Goal: Transaction & Acquisition: Purchase product/service

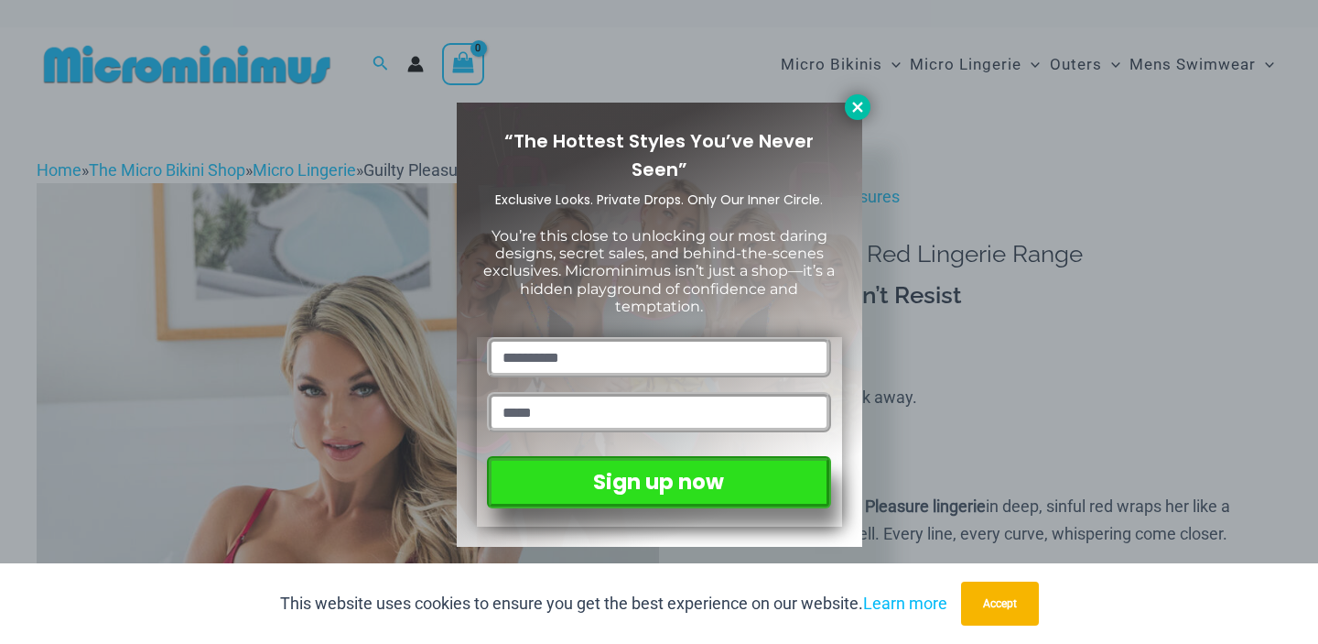
click at [854, 106] on icon at bounding box center [858, 107] width 16 height 16
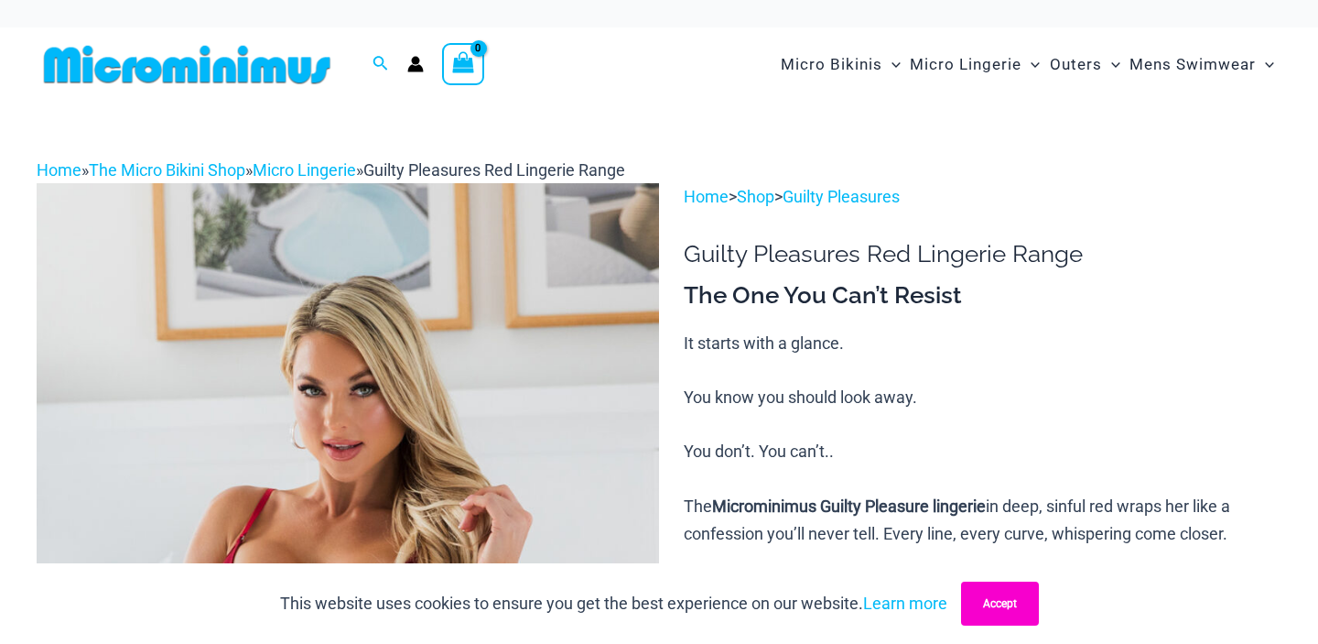
click at [1010, 621] on button "Accept" at bounding box center [1000, 603] width 78 height 44
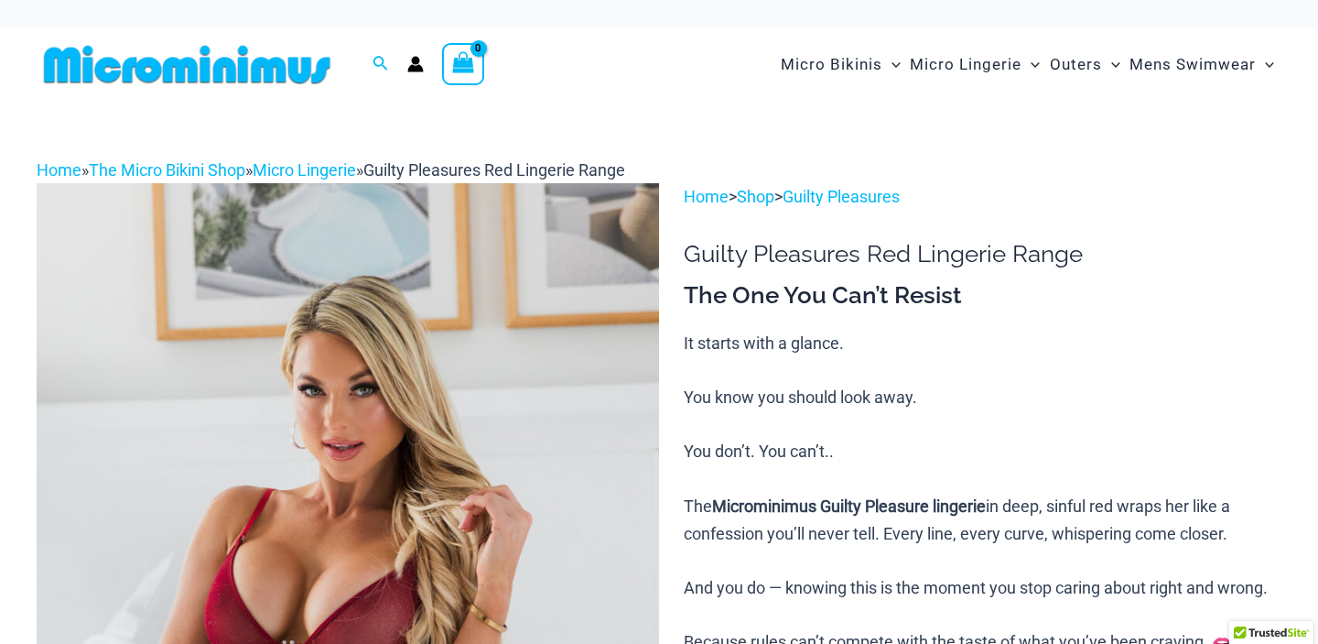
click at [223, 63] on img at bounding box center [187, 64] width 301 height 41
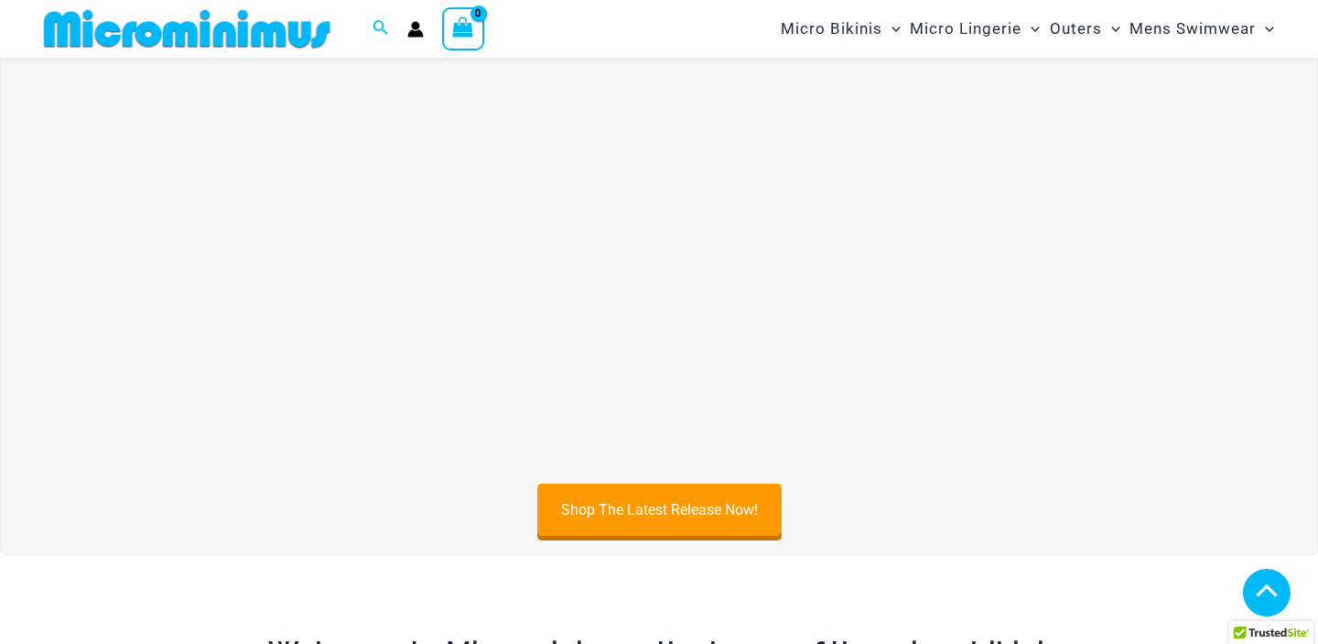
scroll to position [590, 0]
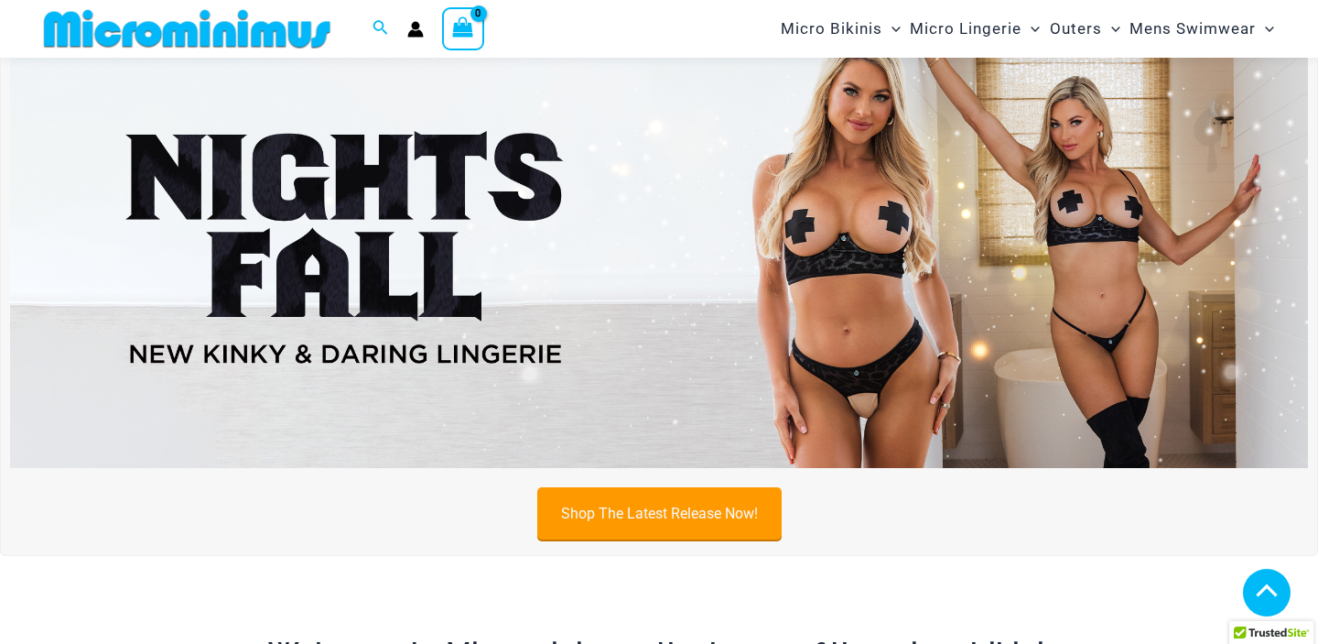
click at [730, 527] on link "Shop The Latest Release Now!" at bounding box center [659, 513] width 244 height 52
